Goal: Check status: Check status

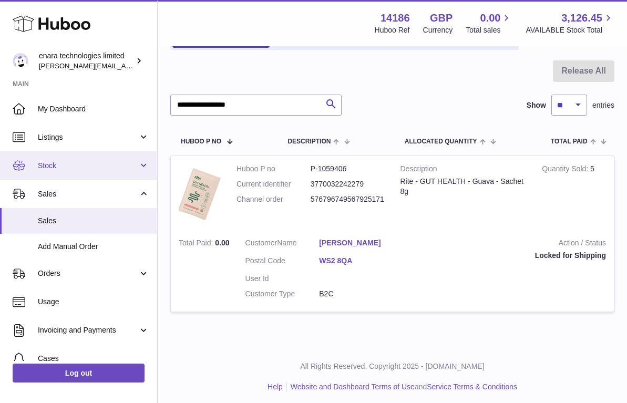
type input "**********"
click at [81, 166] on span "Stock" at bounding box center [88, 166] width 100 height 10
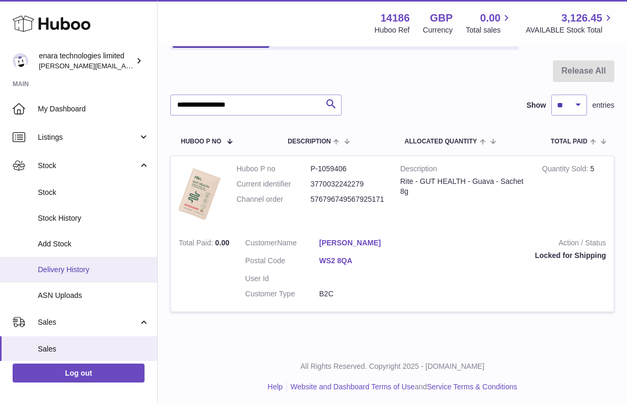
click at [89, 271] on span "Delivery History" at bounding box center [93, 270] width 111 height 10
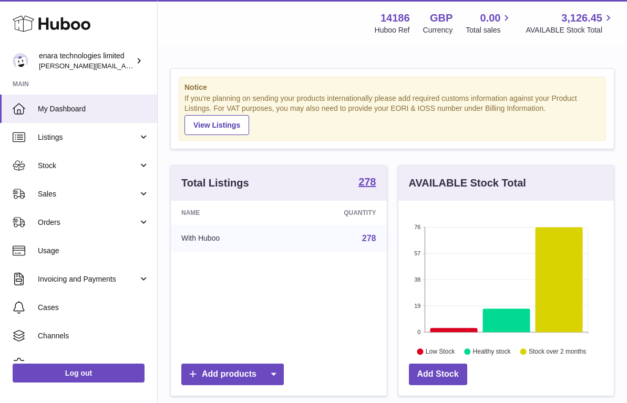
scroll to position [164, 216]
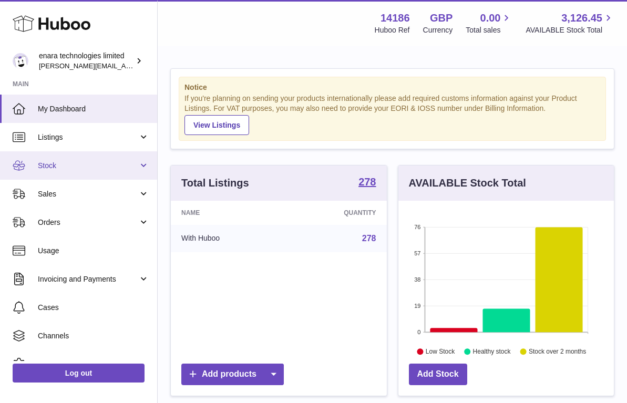
click at [105, 168] on span "Stock" at bounding box center [88, 166] width 100 height 10
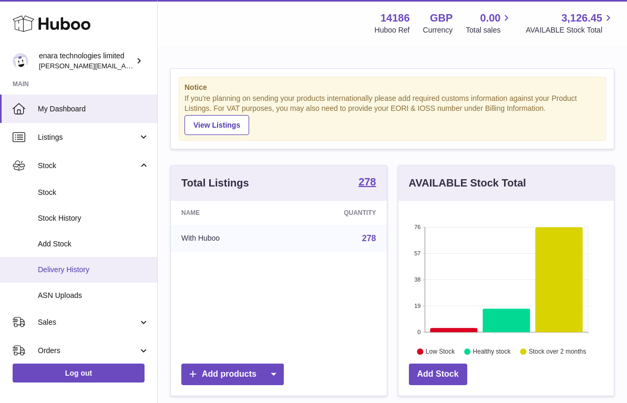
click at [102, 268] on span "Delivery History" at bounding box center [93, 270] width 111 height 10
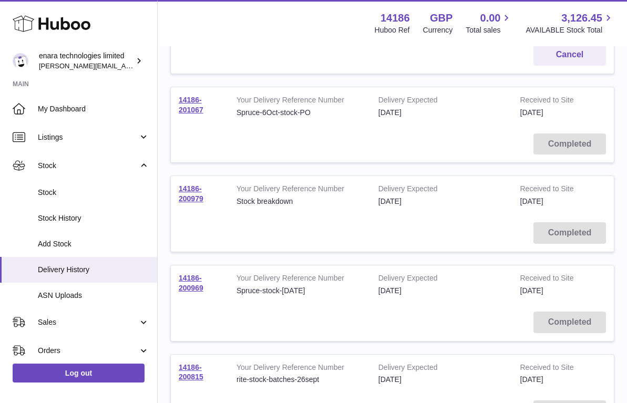
scroll to position [227, 0]
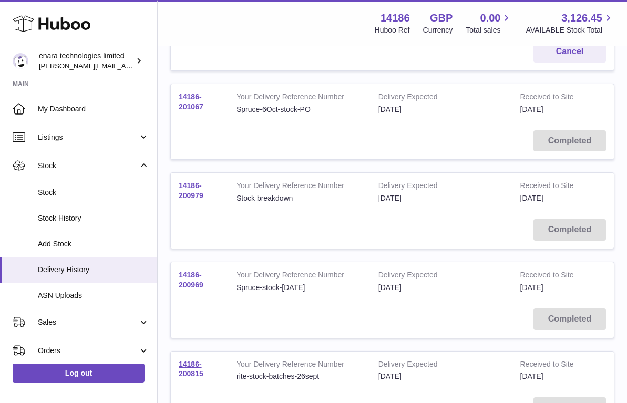
click at [186, 102] on link "14186-201067" at bounding box center [191, 102] width 25 height 18
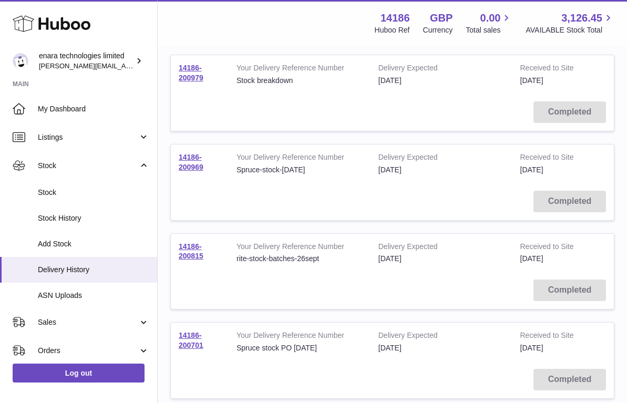
scroll to position [347, 0]
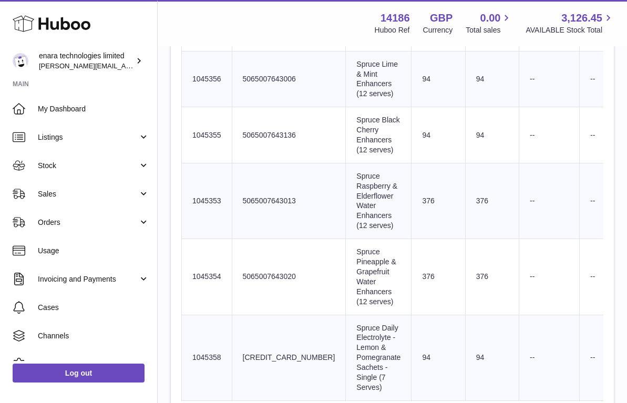
scroll to position [484, 0]
